Goal: Information Seeking & Learning: Learn about a topic

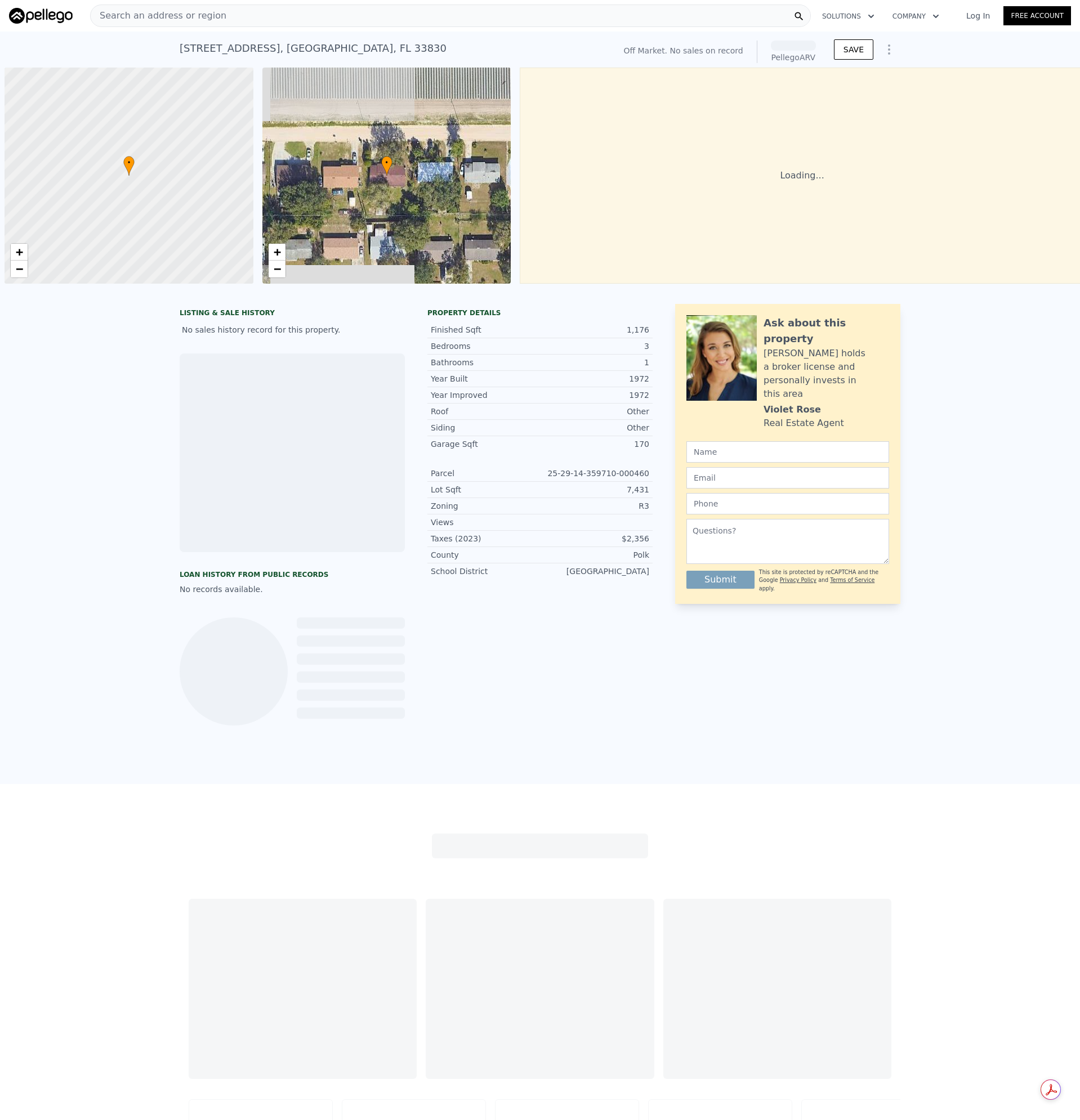
scroll to position [0, 4]
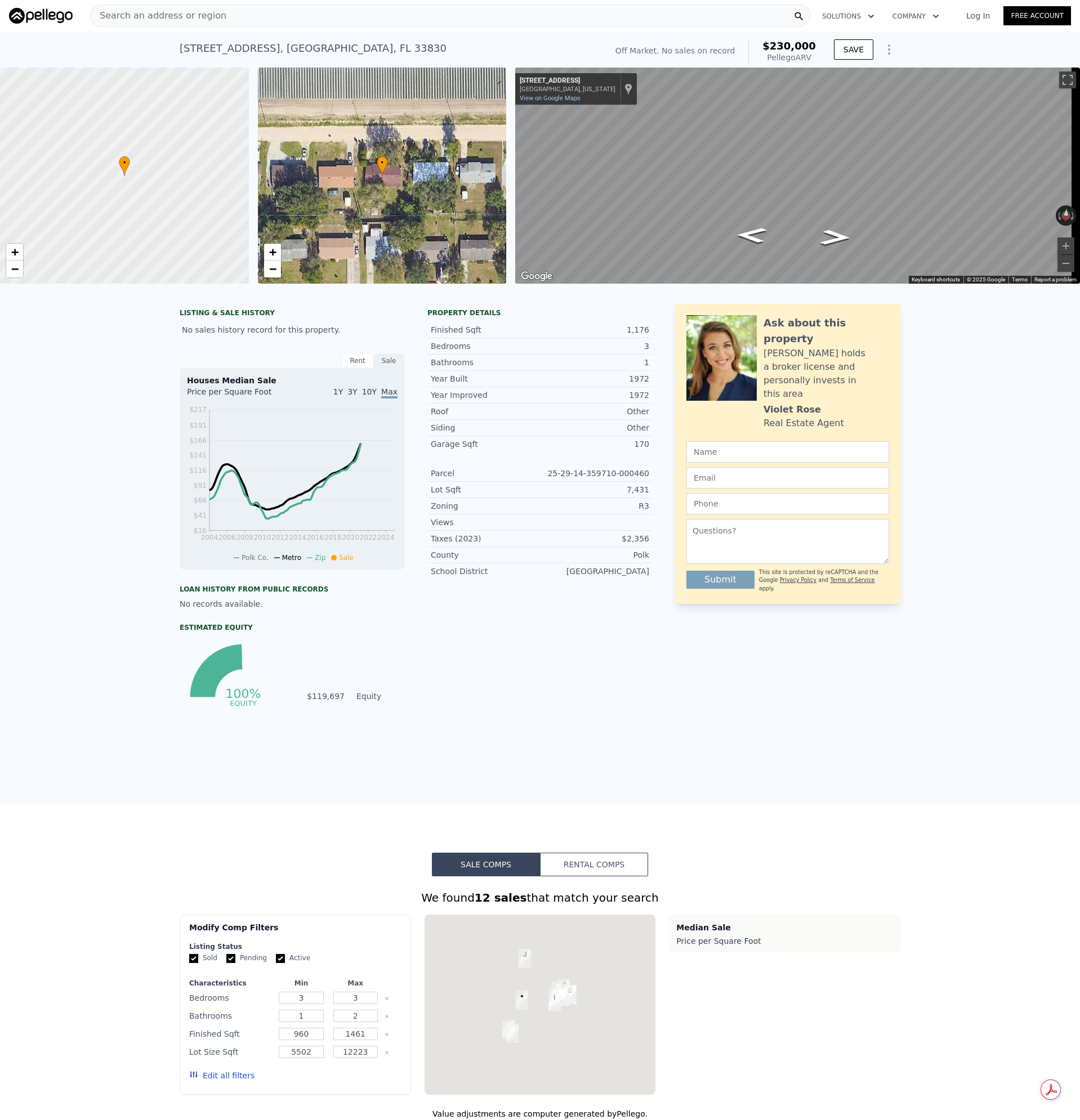
click at [382, 160] on span "•" at bounding box center [382, 163] width 12 height 10
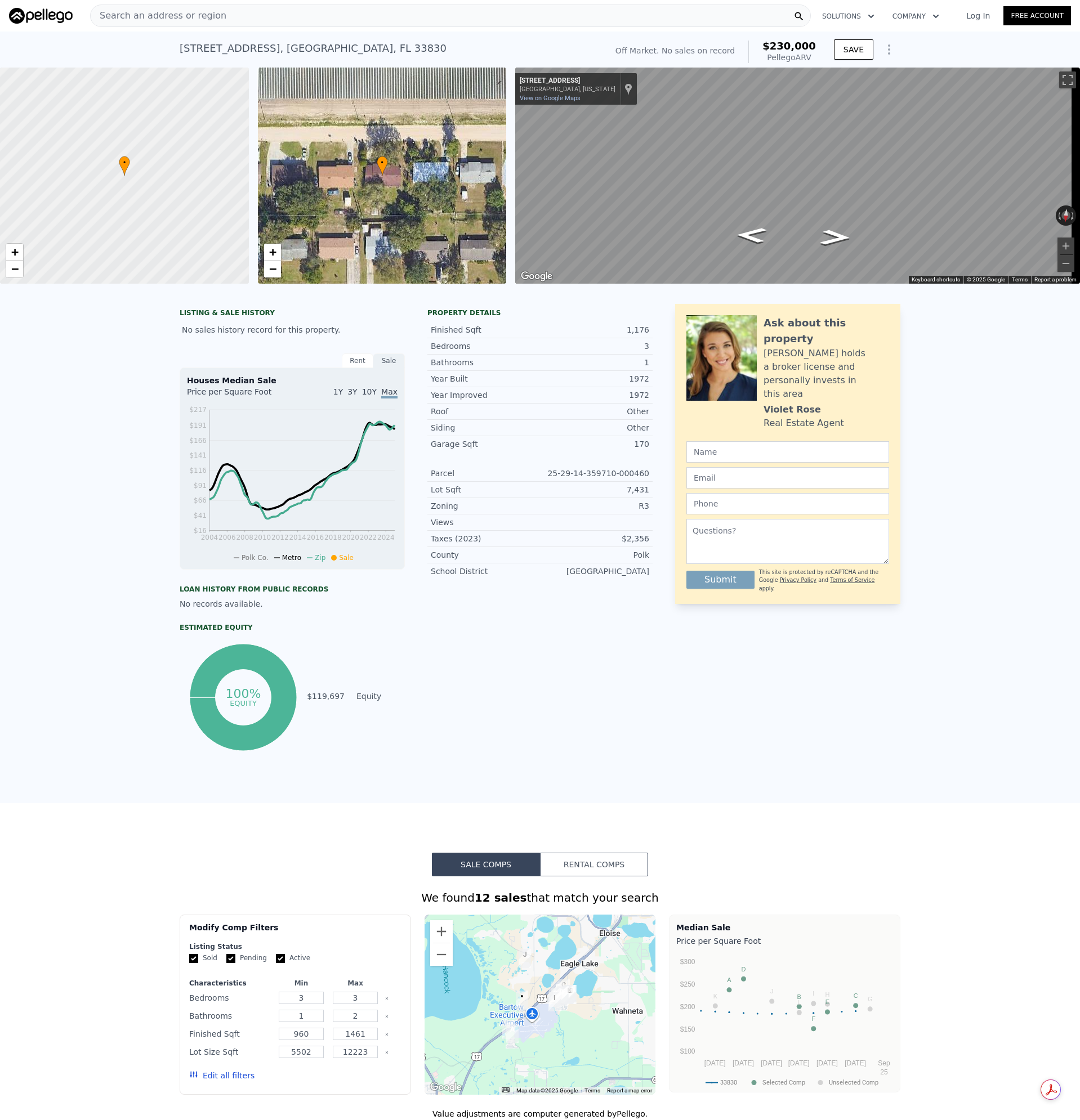
click at [202, 13] on span "Search an address or region" at bounding box center [159, 16] width 135 height 13
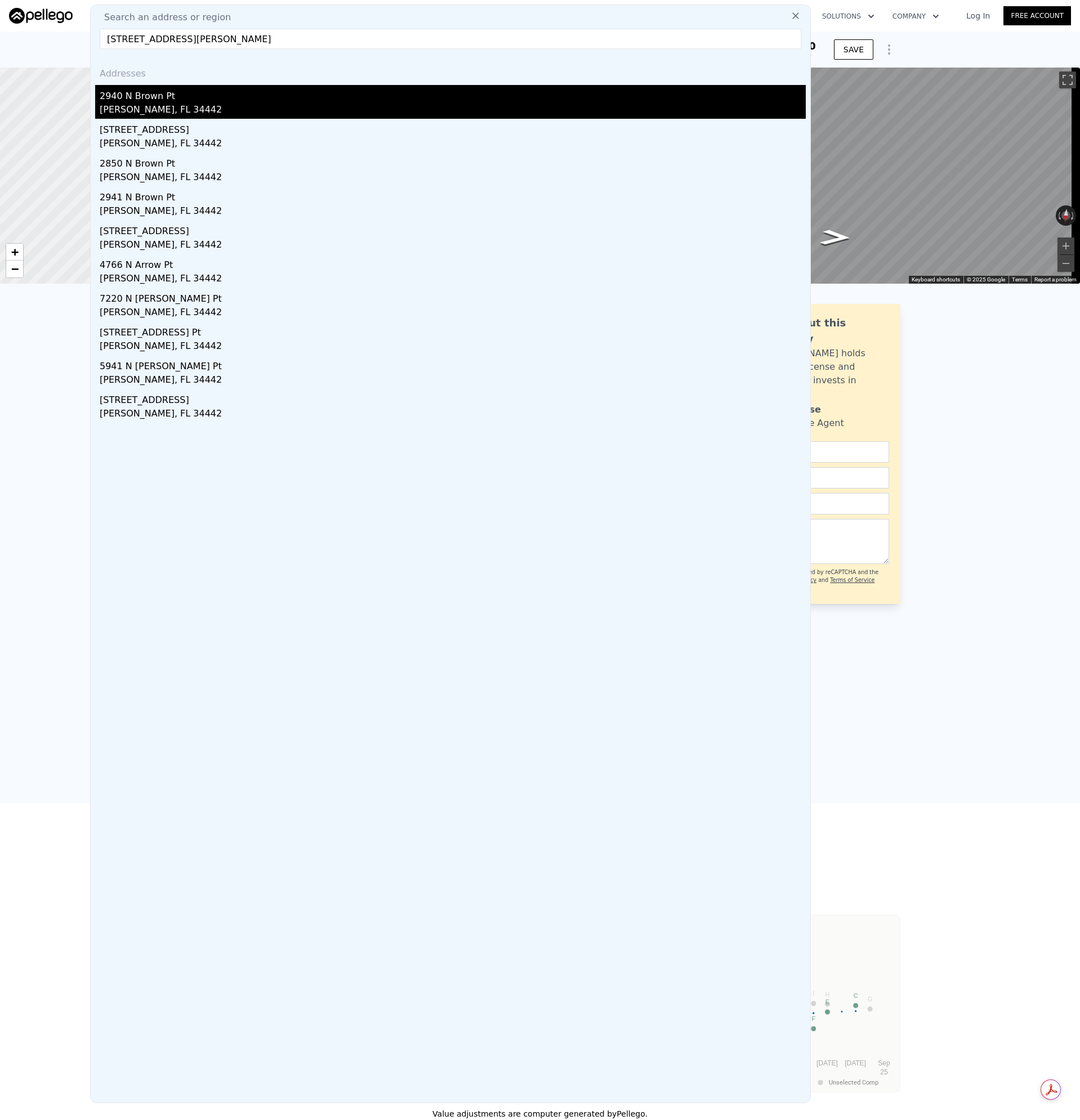
type input "[STREET_ADDRESS][PERSON_NAME]"
click at [134, 103] on div "[PERSON_NAME], FL 34442" at bounding box center [452, 111] width 706 height 16
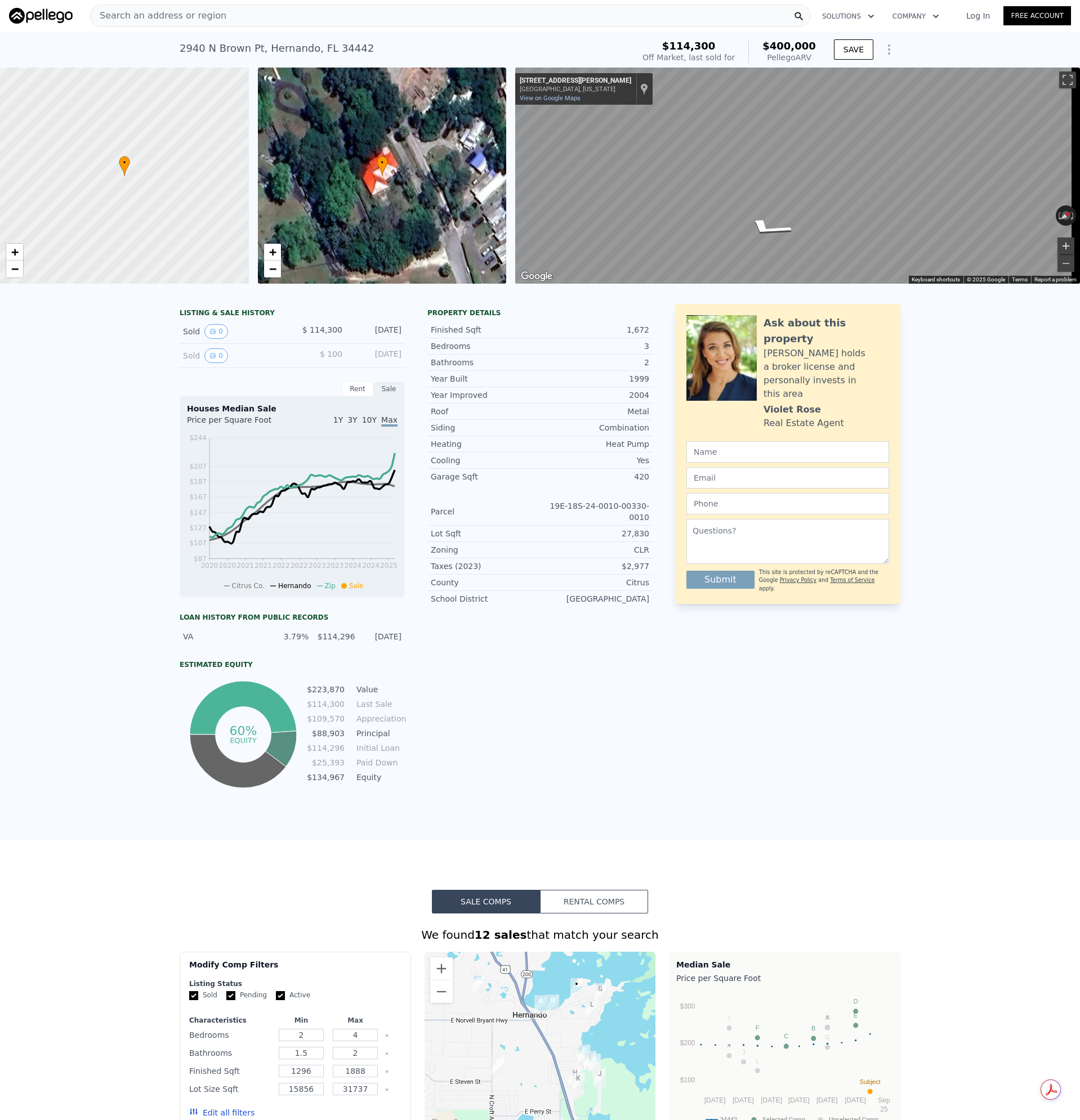
click at [1058, 247] on button "Zoom in" at bounding box center [1066, 246] width 17 height 17
click at [1058, 264] on button "Zoom out" at bounding box center [1066, 263] width 17 height 17
click at [218, 17] on div "Search an address or region" at bounding box center [450, 15] width 721 height 22
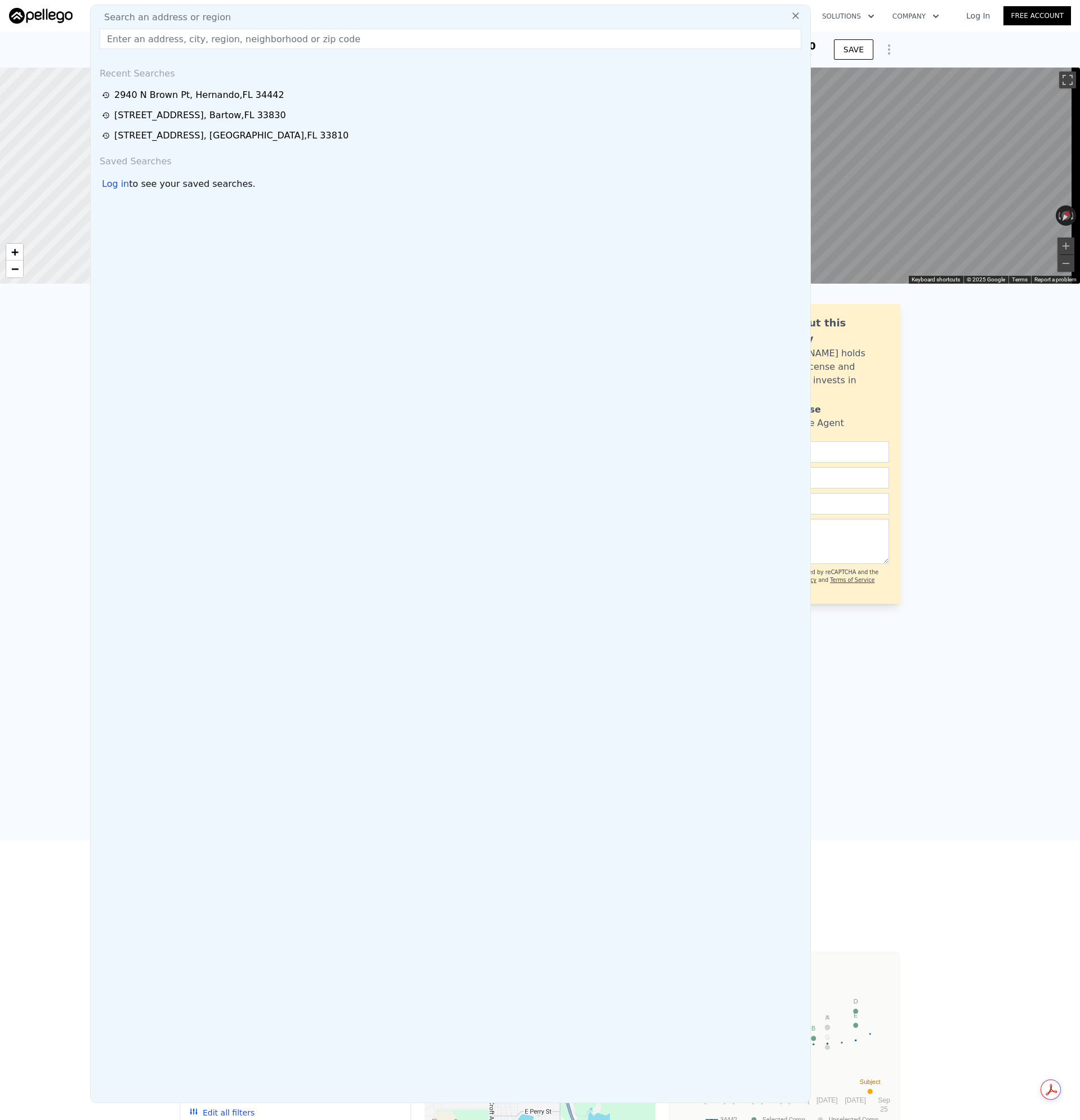
type input "[STREET_ADDRESS]"
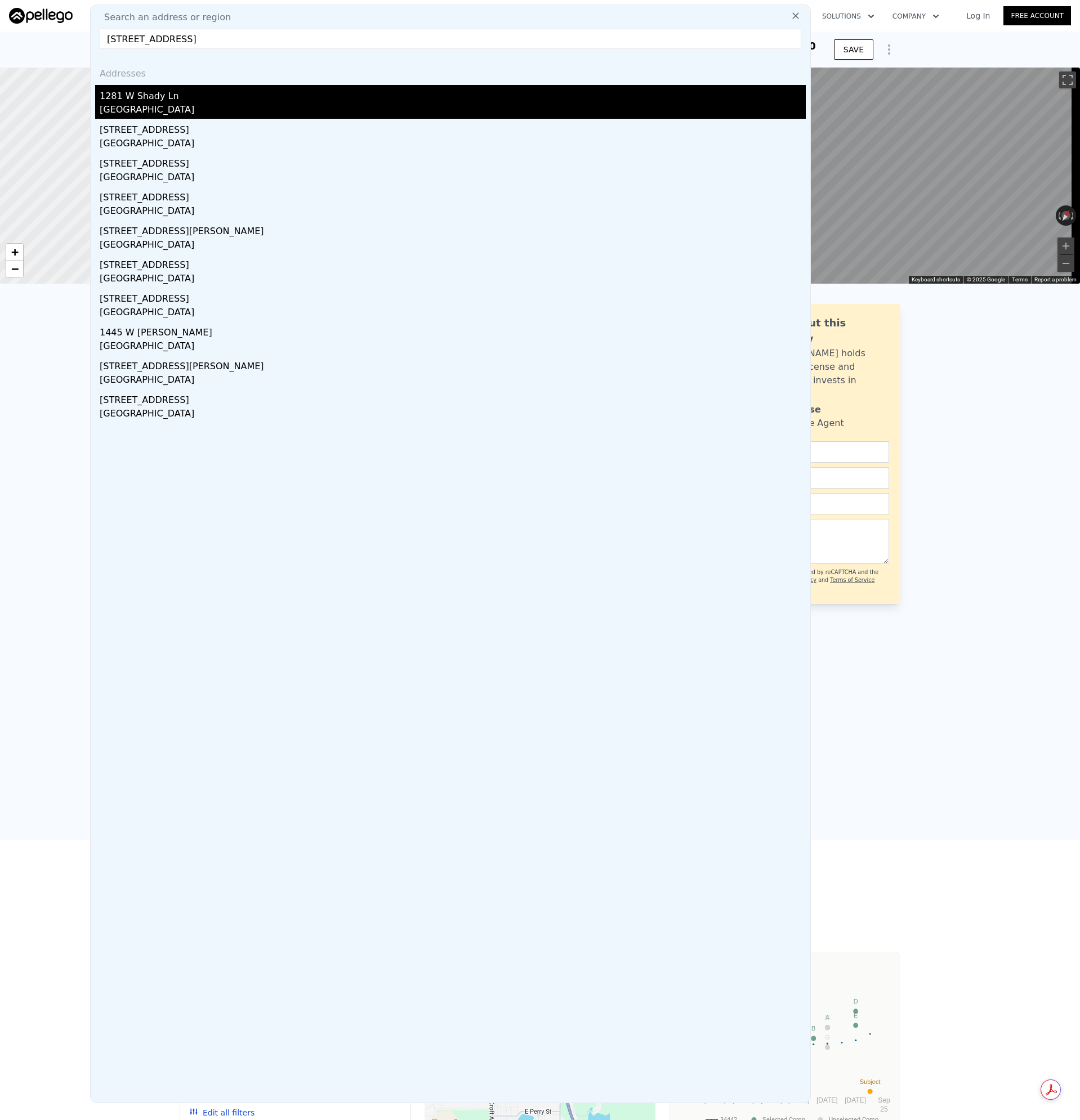
click at [167, 100] on div "1281 W Shady Ln" at bounding box center [452, 94] width 706 height 18
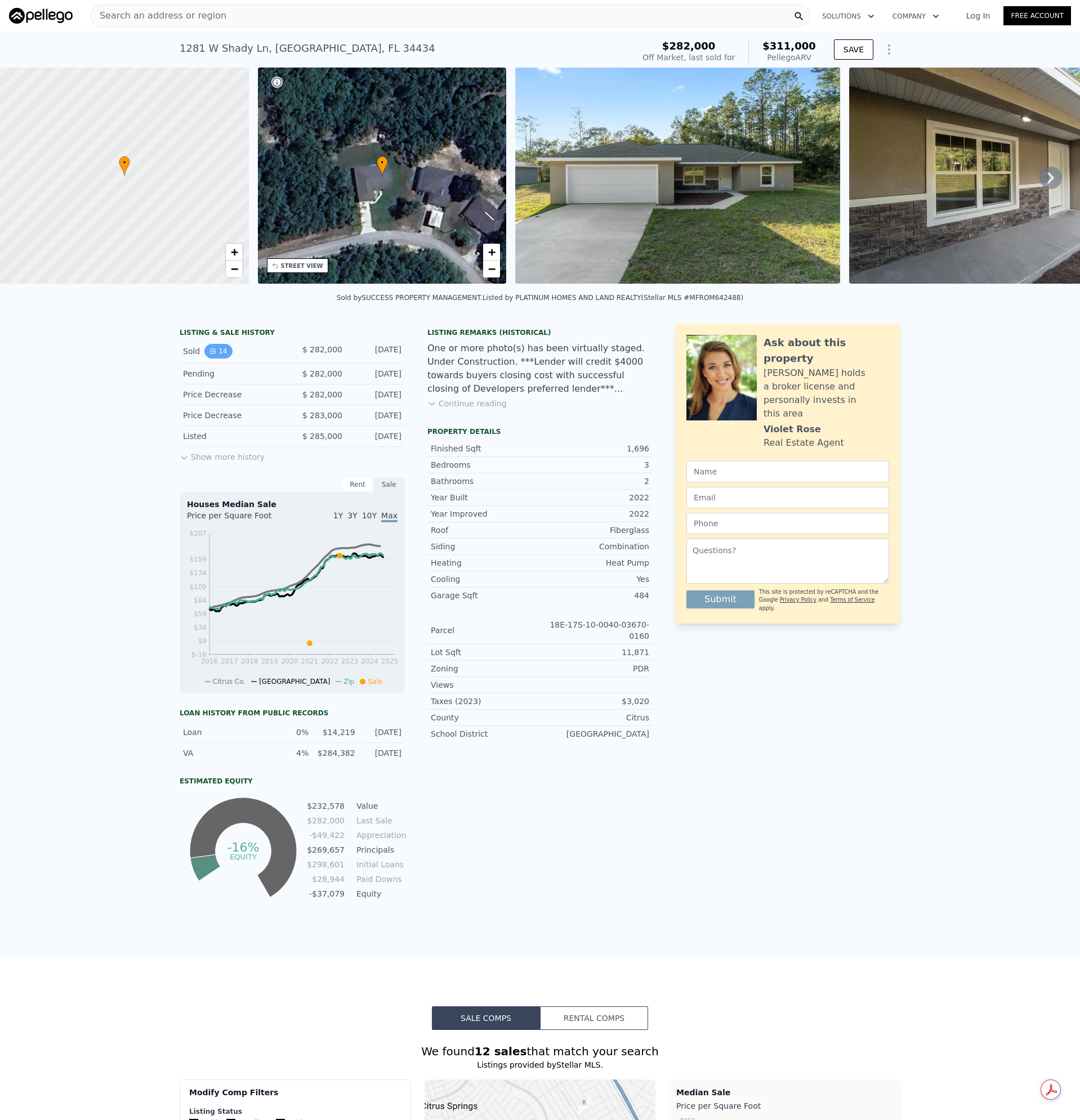
click at [211, 353] on icon "View historical data" at bounding box center [212, 351] width 4 height 4
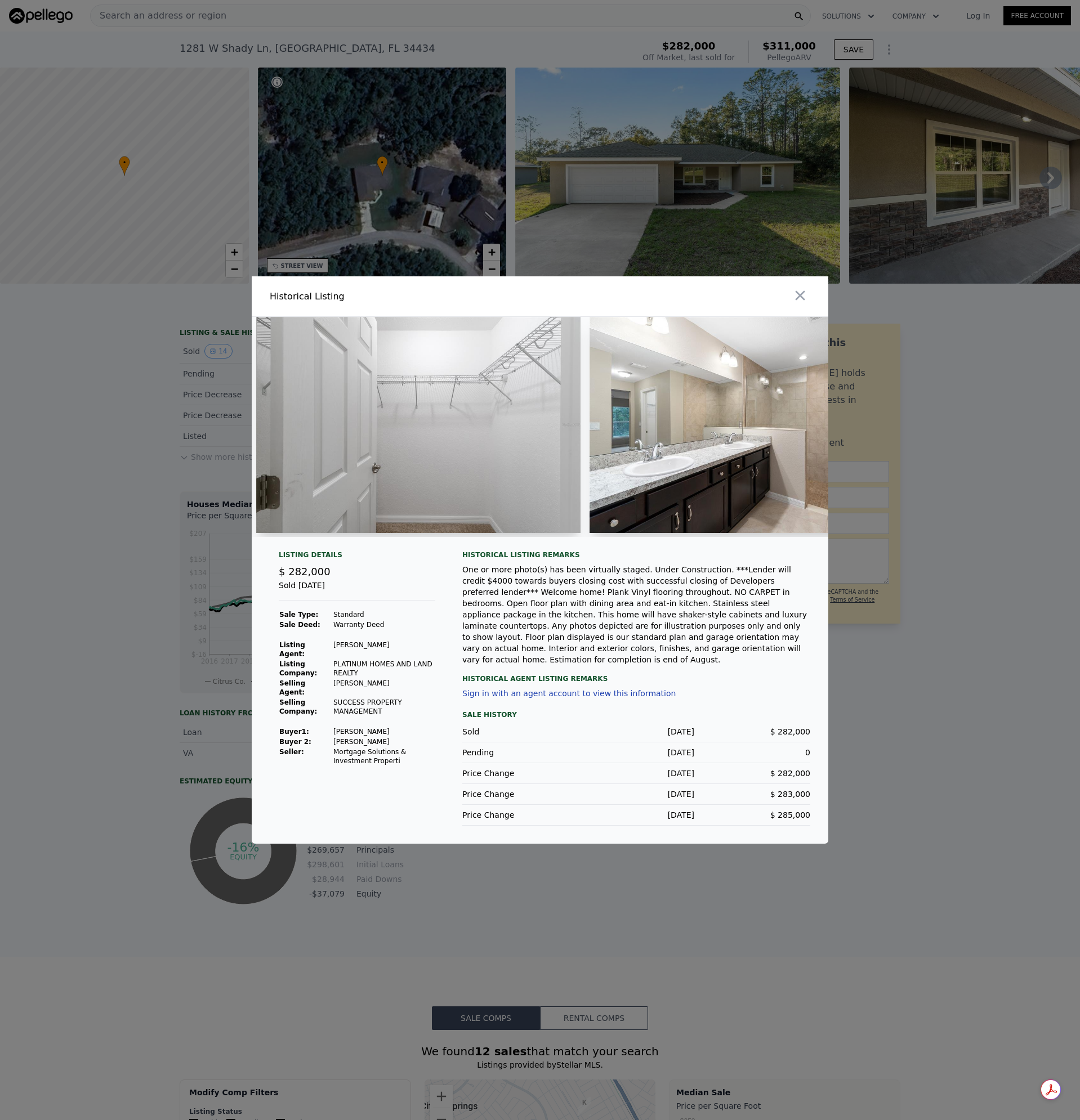
scroll to position [0, 3390]
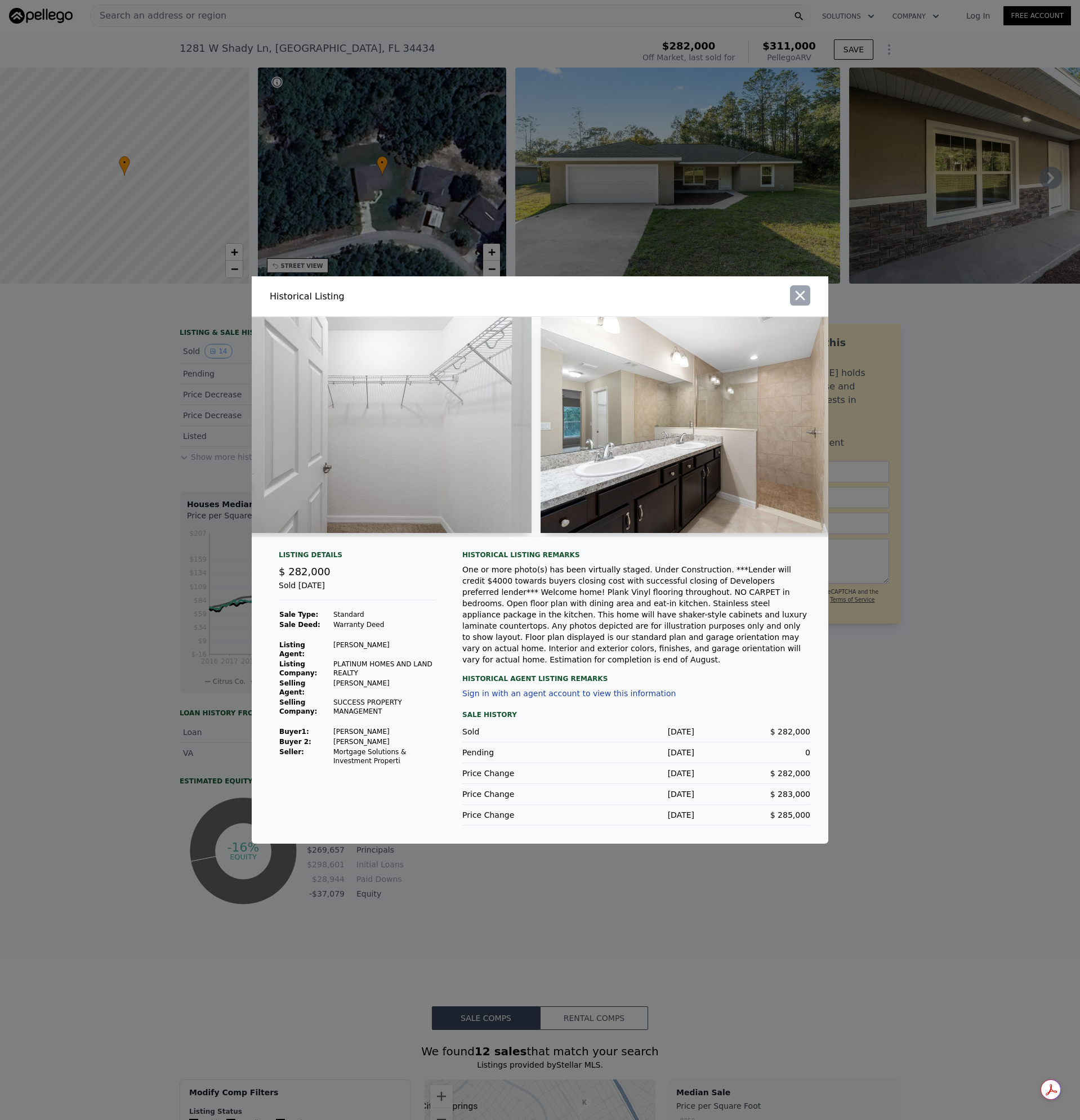
click at [806, 298] on icon "button" at bounding box center [799, 295] width 16 height 16
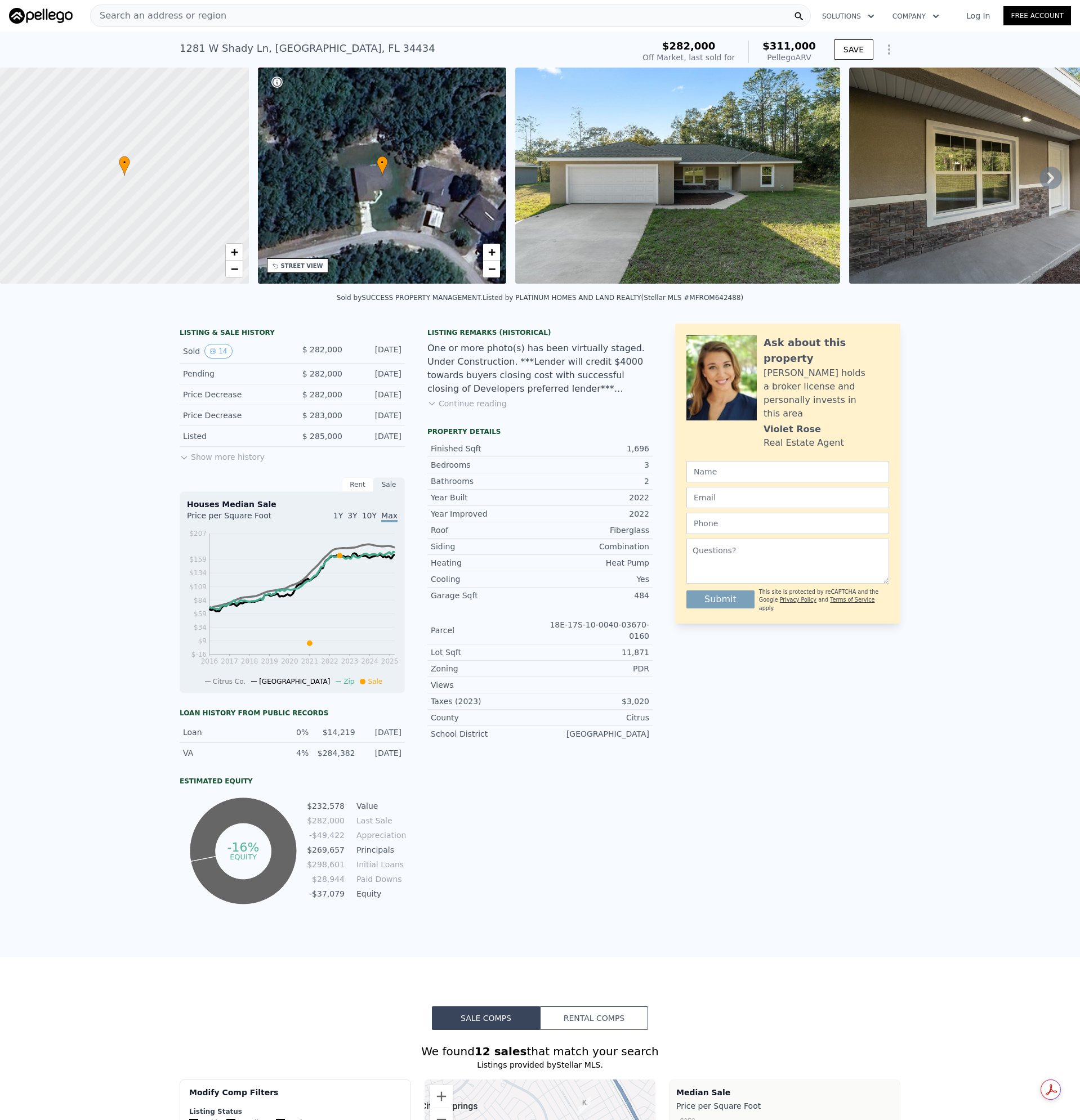
click at [229, 19] on div "Search an address or region" at bounding box center [450, 15] width 721 height 22
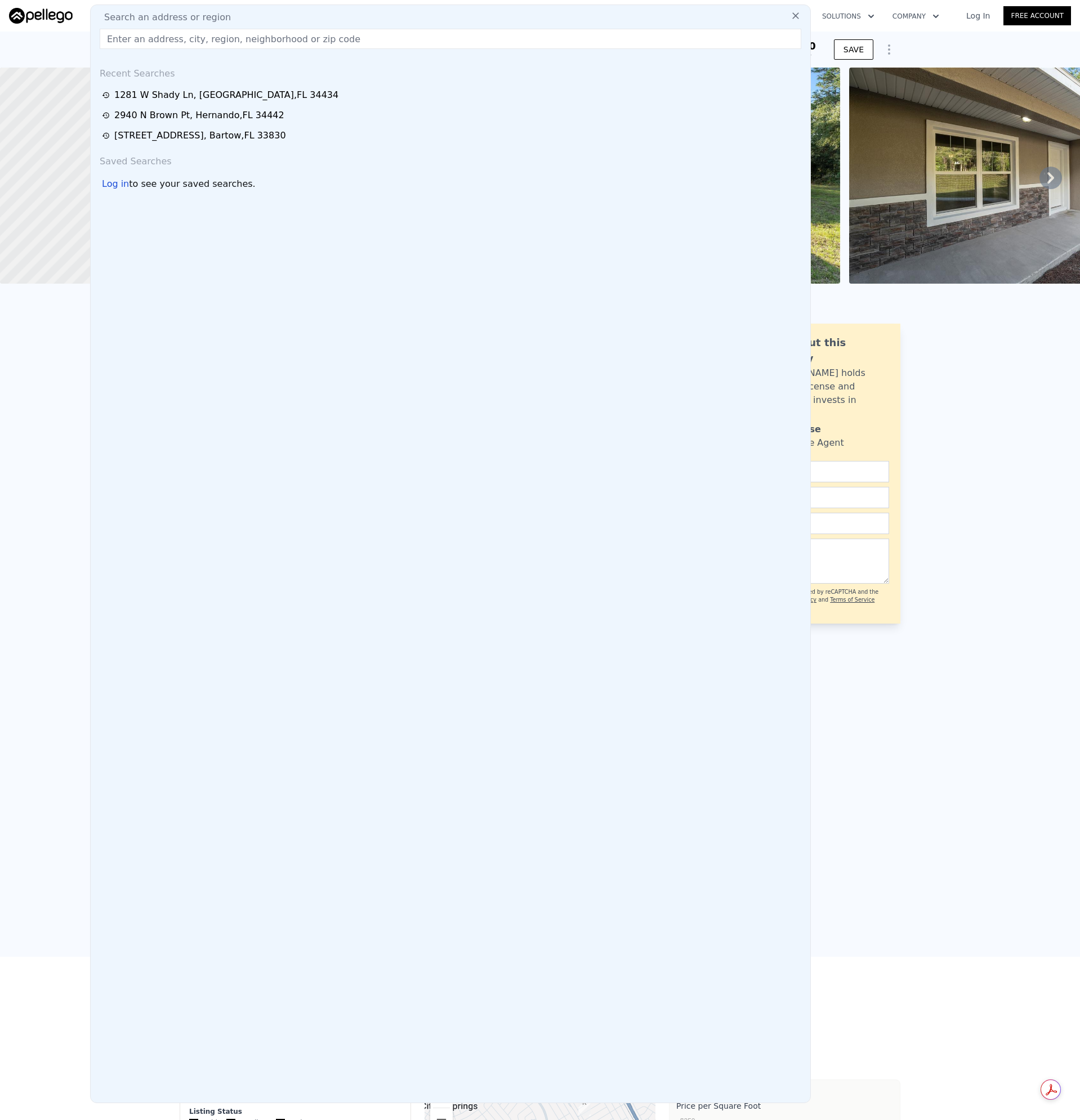
type input "[STREET_ADDRESS][PERSON_NAME]"
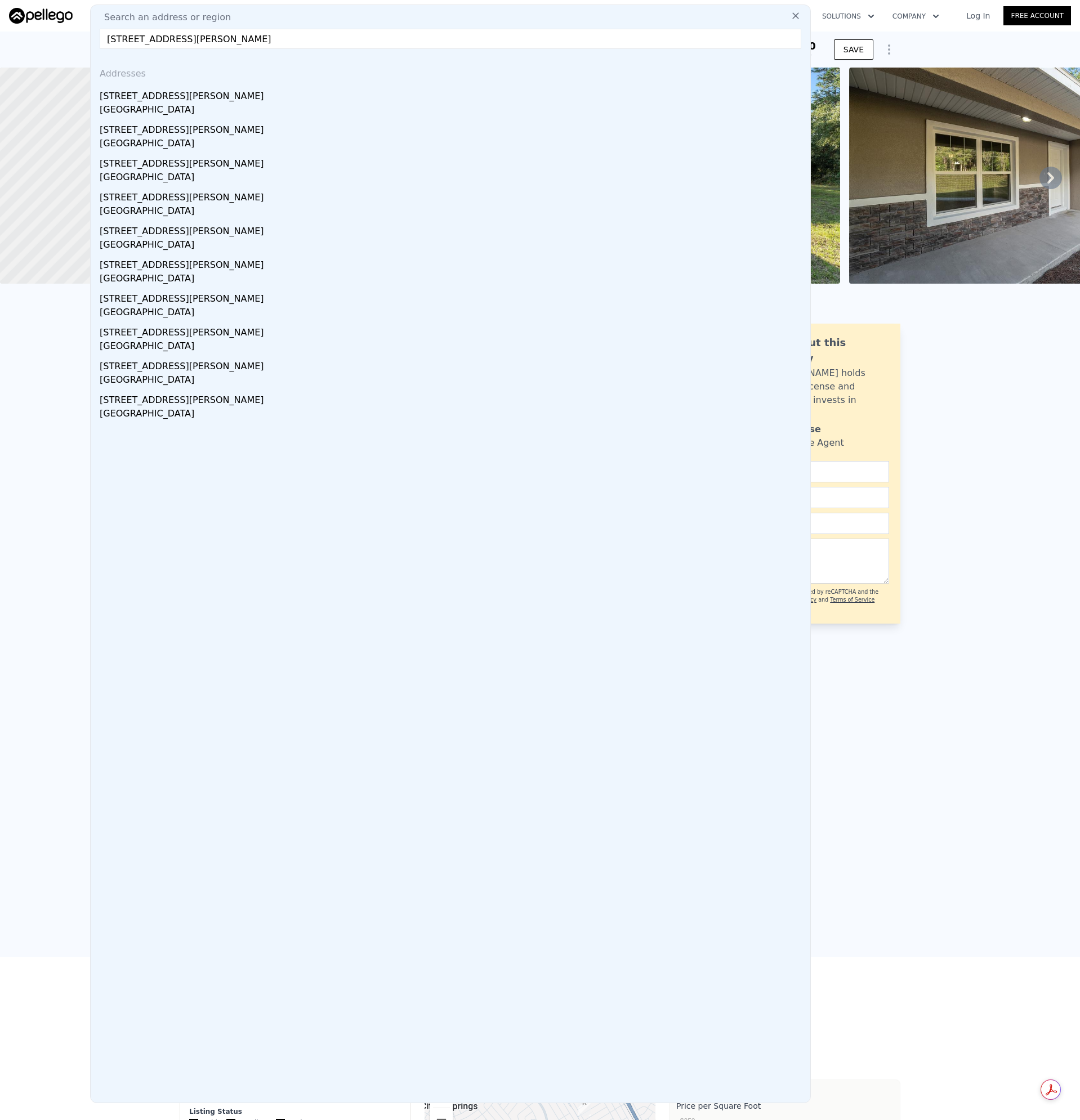
click at [114, 104] on div "[GEOGRAPHIC_DATA]" at bounding box center [452, 111] width 706 height 16
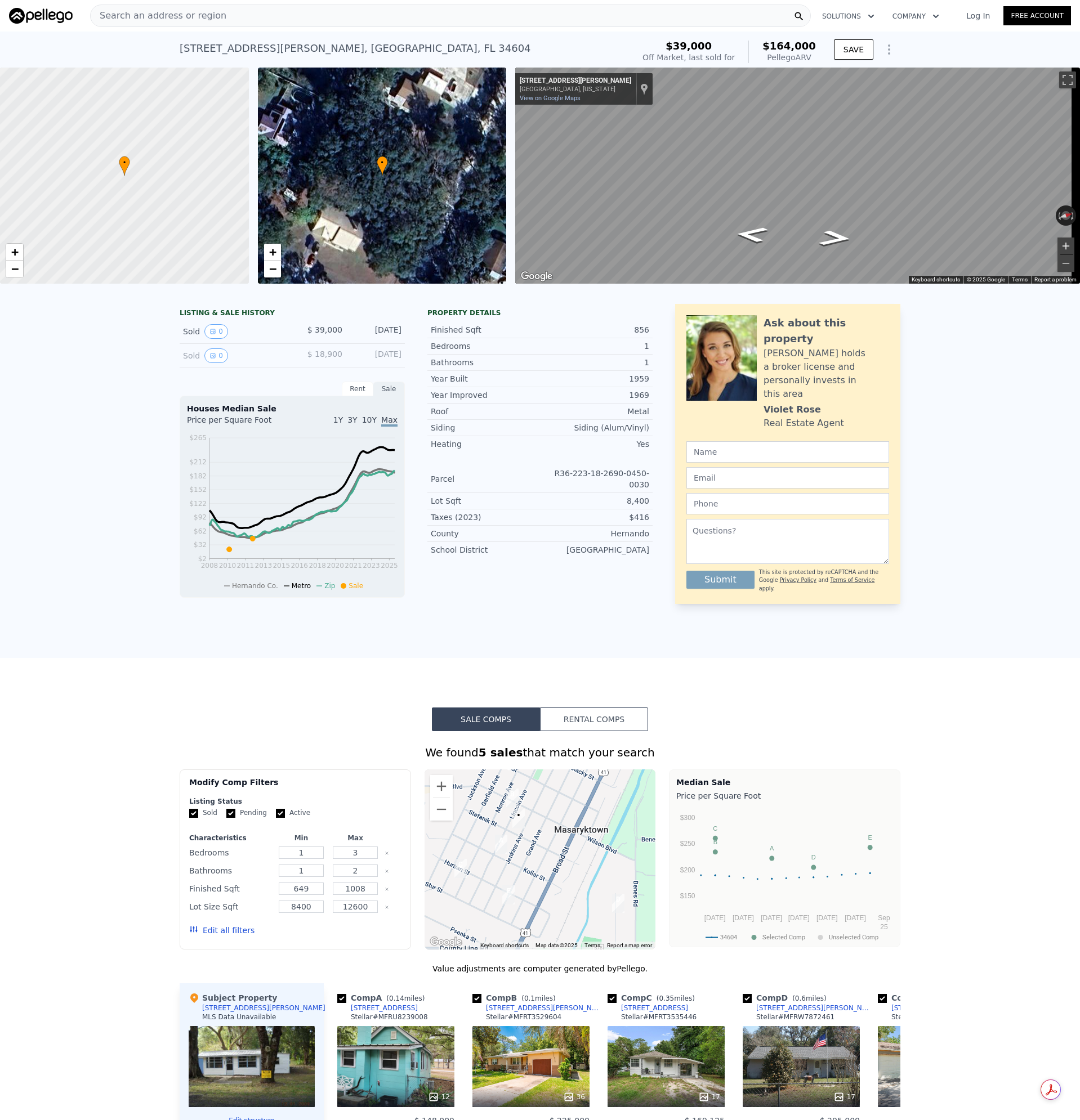
click at [1058, 245] on button "Zoom in" at bounding box center [1066, 246] width 17 height 17
click at [1058, 265] on button "Zoom out" at bounding box center [1066, 263] width 17 height 17
click at [168, 9] on span "Search an address or region" at bounding box center [159, 16] width 135 height 13
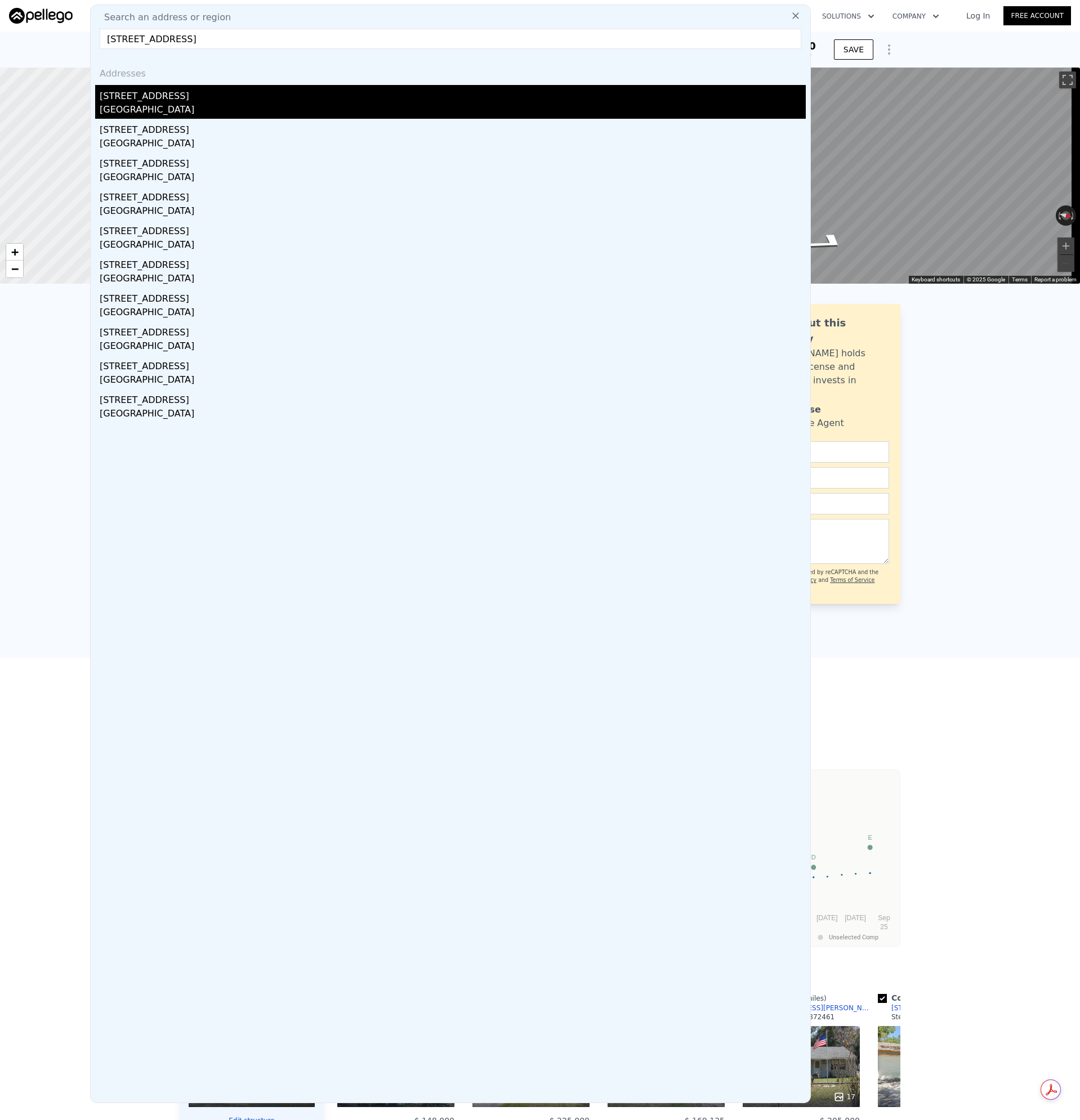
type input "[STREET_ADDRESS]"
click at [121, 111] on div "[GEOGRAPHIC_DATA]" at bounding box center [452, 111] width 706 height 16
